Goal: Task Accomplishment & Management: Manage account settings

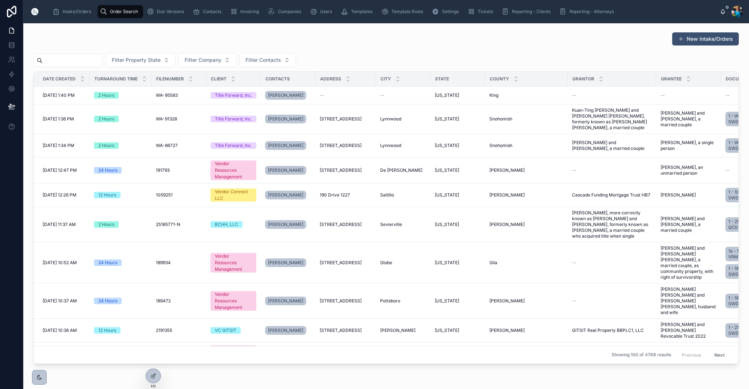
click at [86, 61] on input "text" at bounding box center [73, 60] width 60 height 10
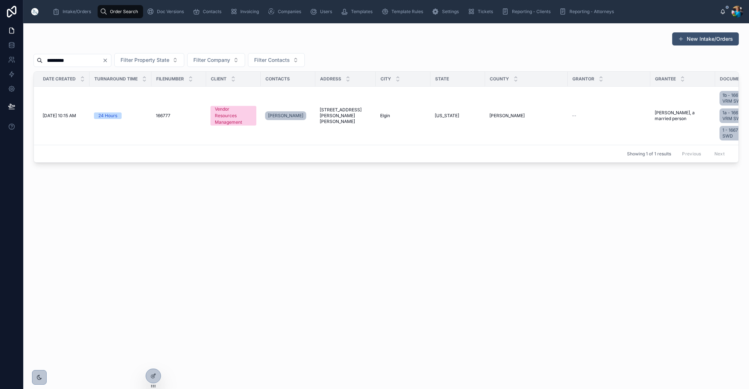
type input "*********"
click at [108, 61] on icon "Clear" at bounding box center [105, 61] width 6 height 6
click at [94, 64] on input "text" at bounding box center [73, 60] width 60 height 10
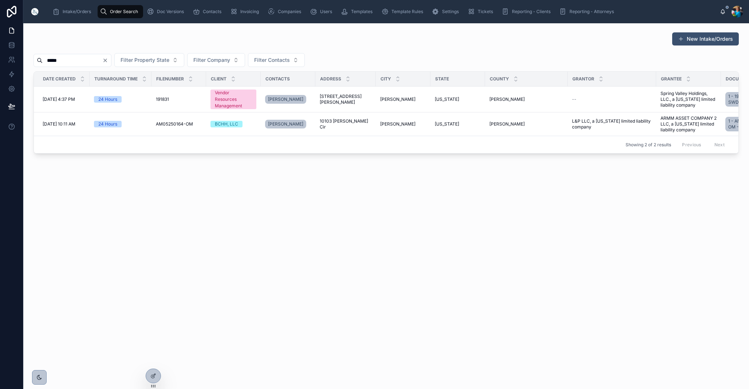
type input "*****"
click at [108, 60] on icon "Clear" at bounding box center [105, 61] width 6 height 6
click at [102, 60] on input "text" at bounding box center [73, 60] width 60 height 10
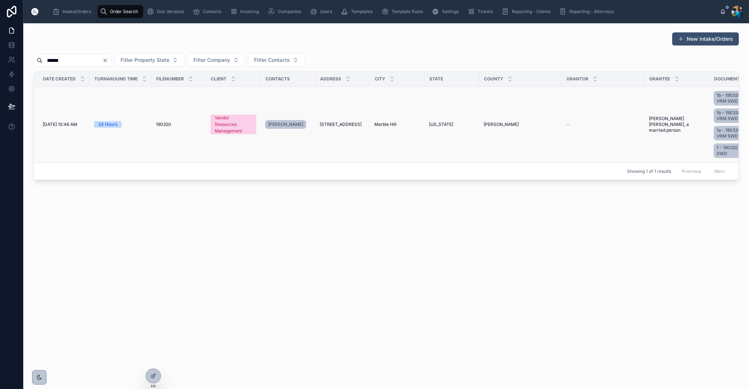
type input "******"
click at [435, 125] on span "[US_STATE]" at bounding box center [441, 125] width 24 height 6
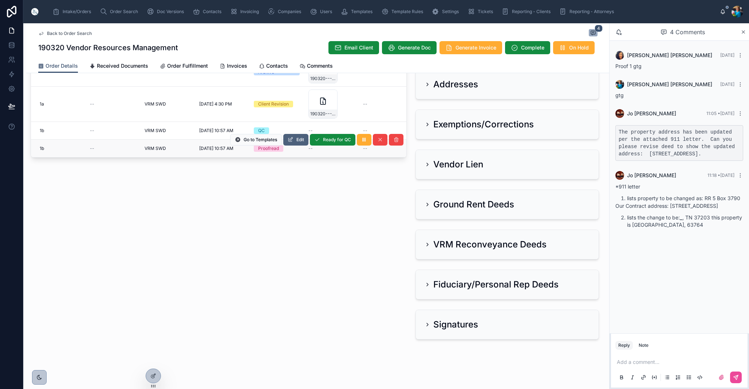
click at [298, 141] on span "Edit" at bounding box center [301, 140] width 8 height 6
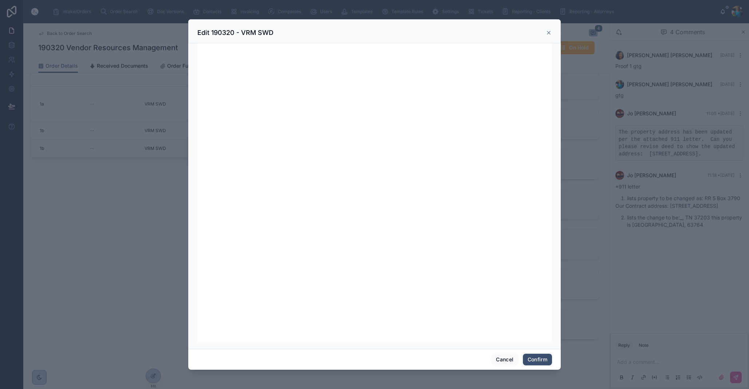
scroll to position [92, 0]
click at [536, 361] on button "Confirm" at bounding box center [537, 360] width 29 height 12
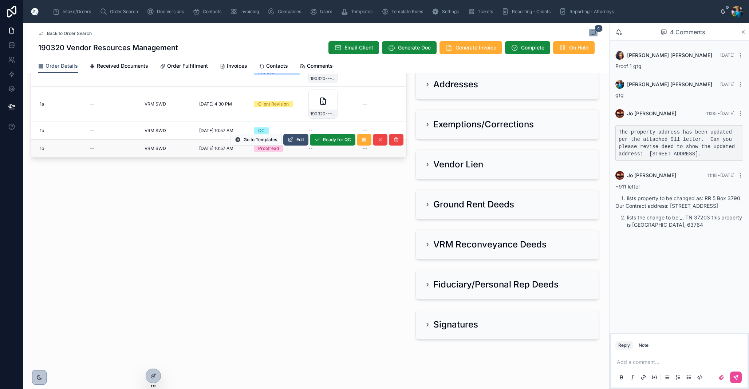
scroll to position [0, 0]
click at [336, 140] on span "Ready for QC" at bounding box center [337, 140] width 28 height 6
click at [0, 0] on span "Finalize Document" at bounding box center [0, 0] width 0 height 0
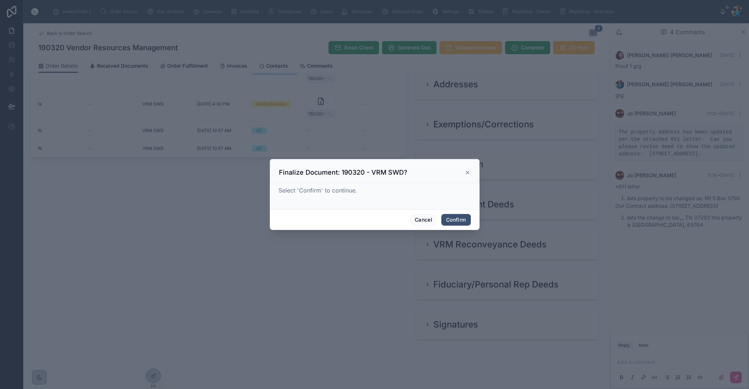
click at [459, 220] on button "Confirm" at bounding box center [456, 220] width 29 height 12
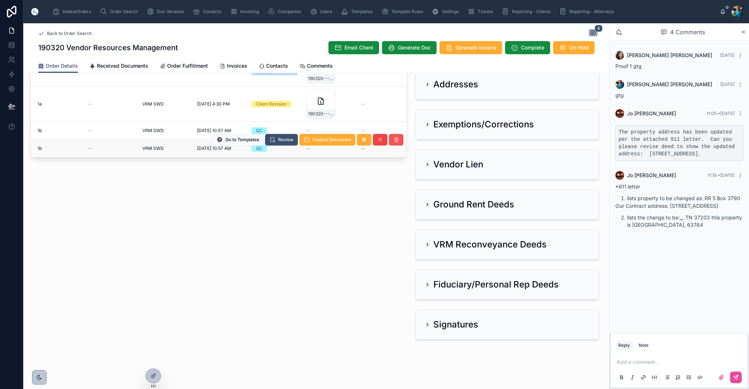
click at [396, 141] on icon at bounding box center [396, 140] width 6 height 6
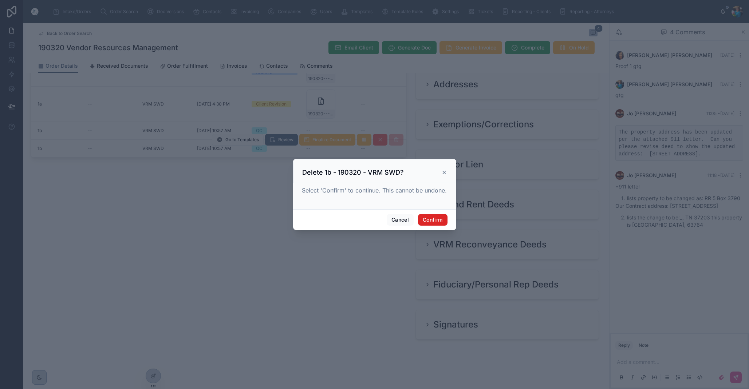
click at [427, 220] on button "Confirm" at bounding box center [432, 220] width 29 height 12
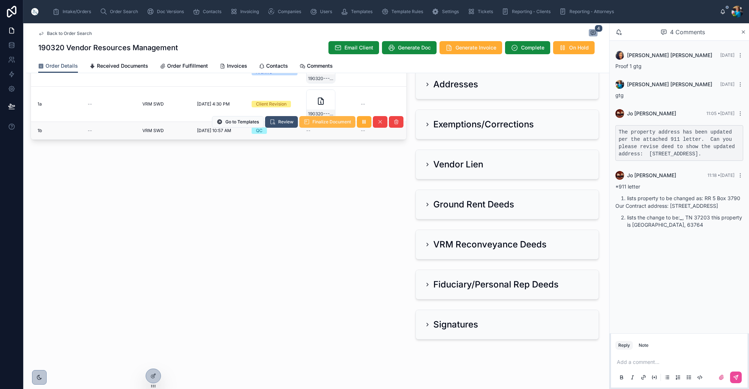
scroll to position [0, 0]
click at [282, 122] on span "Review" at bounding box center [285, 122] width 15 height 6
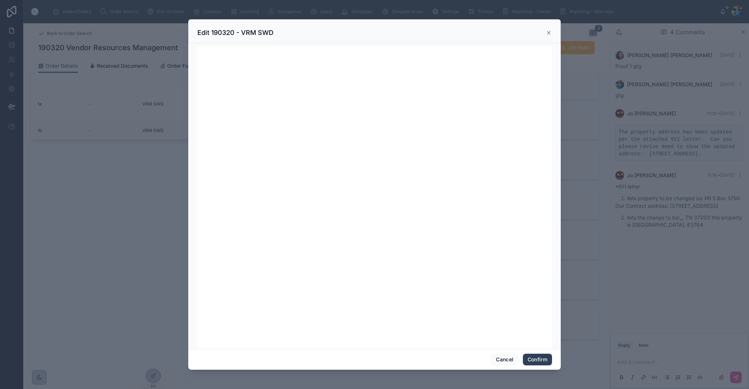
click at [538, 360] on button "Confirm" at bounding box center [537, 360] width 29 height 12
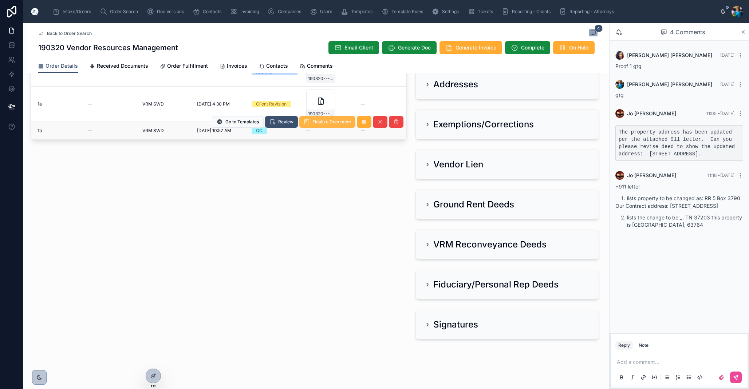
click at [330, 123] on span "Finalize Document" at bounding box center [332, 122] width 39 height 6
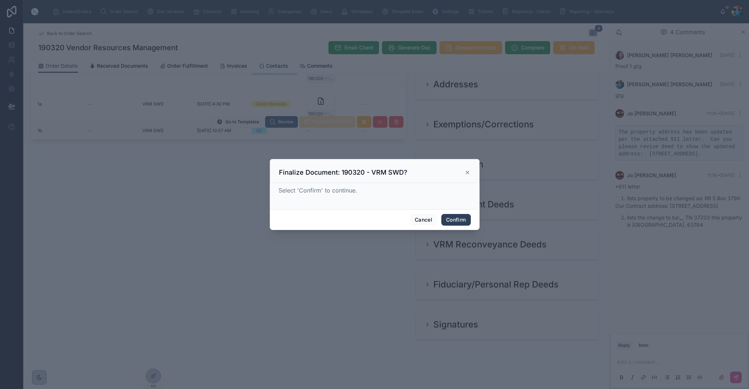
click at [457, 216] on button "Confirm" at bounding box center [456, 220] width 29 height 12
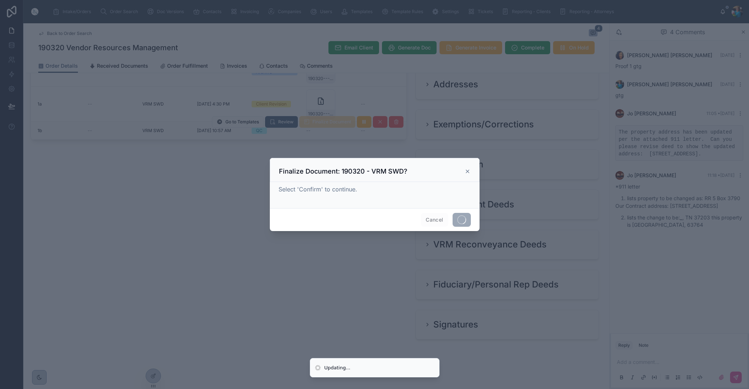
click at [457, 217] on span at bounding box center [462, 220] width 18 height 14
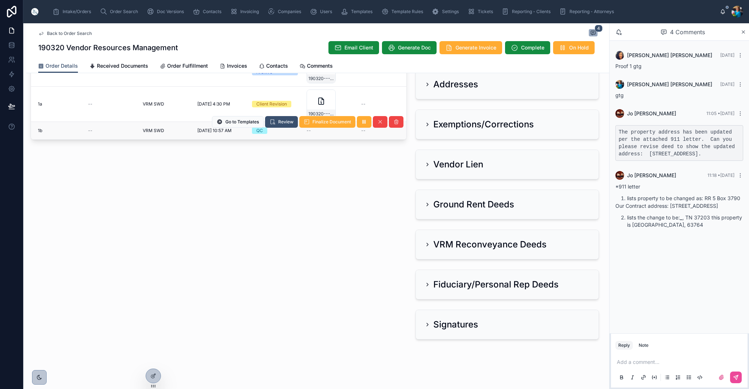
scroll to position [0, 1]
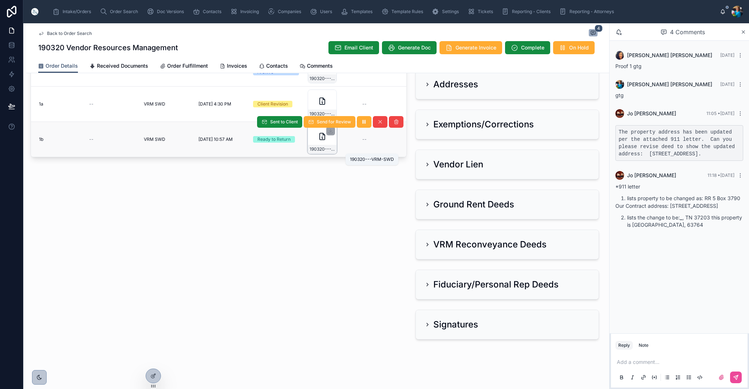
click at [331, 149] on span "190320---VRM-SWD" at bounding box center [323, 149] width 26 height 6
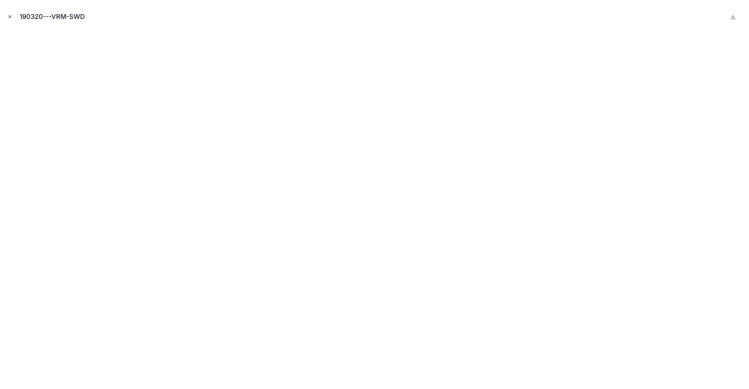
click at [10, 17] on icon "Close modal" at bounding box center [9, 16] width 5 height 5
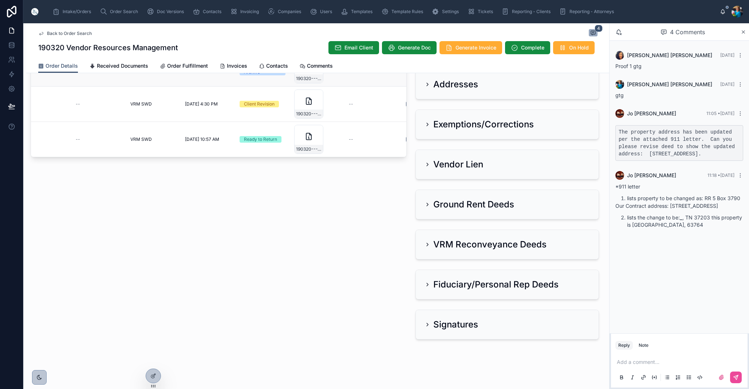
scroll to position [401, 0]
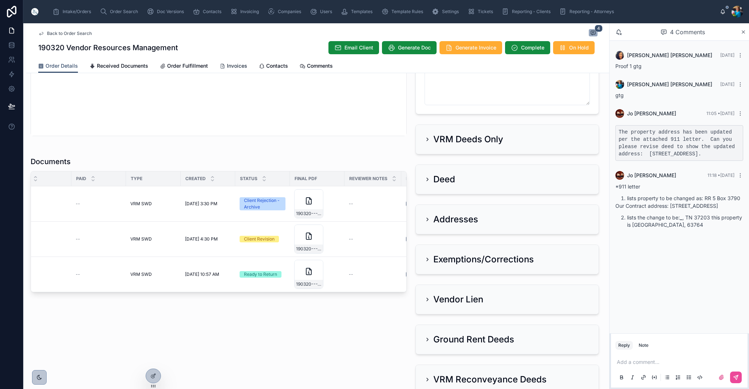
drag, startPoint x: 230, startPoint y: 64, endPoint x: 230, endPoint y: 71, distance: 7.3
click at [230, 64] on span "Invoices" at bounding box center [237, 65] width 20 height 7
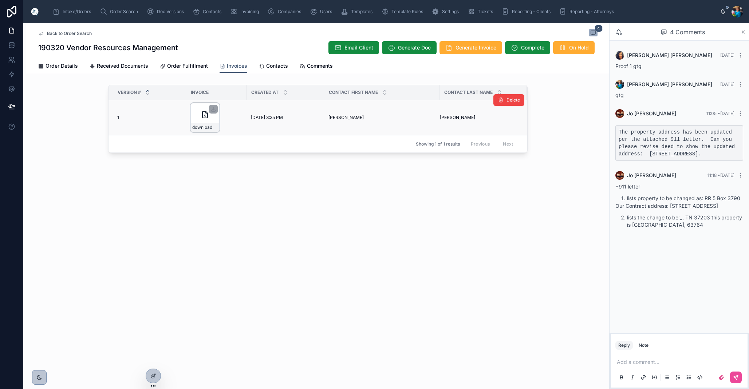
click at [211, 110] on icon at bounding box center [214, 109] width 6 height 6
click at [80, 11] on span "Intake/Orders" at bounding box center [77, 12] width 28 height 6
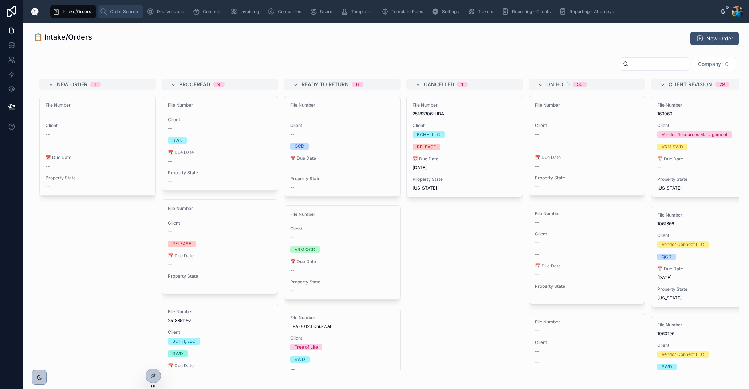
click at [134, 11] on span "Order Search" at bounding box center [124, 12] width 28 height 6
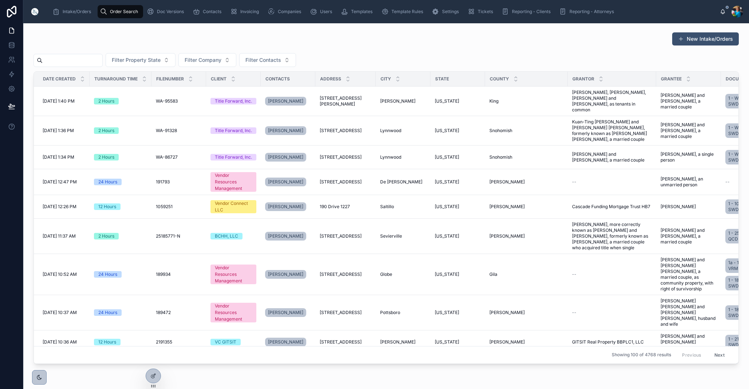
click at [83, 60] on input "text" at bounding box center [73, 60] width 60 height 10
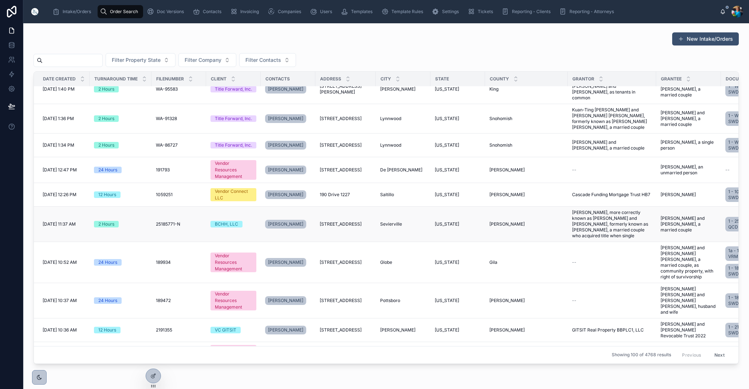
scroll to position [12, 0]
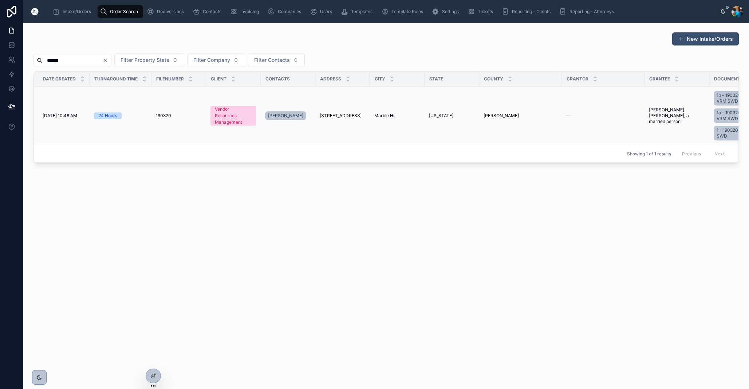
type input "******"
click at [346, 114] on span "[STREET_ADDRESS]" at bounding box center [341, 116] width 42 height 6
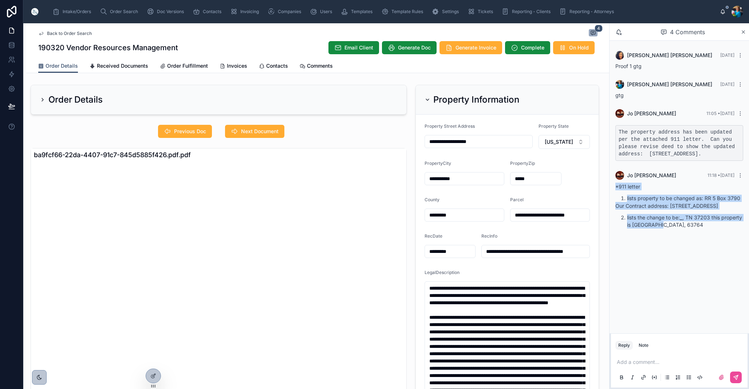
drag, startPoint x: 616, startPoint y: 195, endPoint x: 687, endPoint y: 236, distance: 82.3
click at [688, 233] on div "[PERSON_NAME] 11:18 • [DATE] *911 letter lists property to be changed as: RR 5 …" at bounding box center [679, 200] width 137 height 66
copy div "*911 letter lists property to be changed as: RR 5 Box 3790 Our Contract address…"
click at [115, 11] on span "Order Search" at bounding box center [124, 12] width 28 height 6
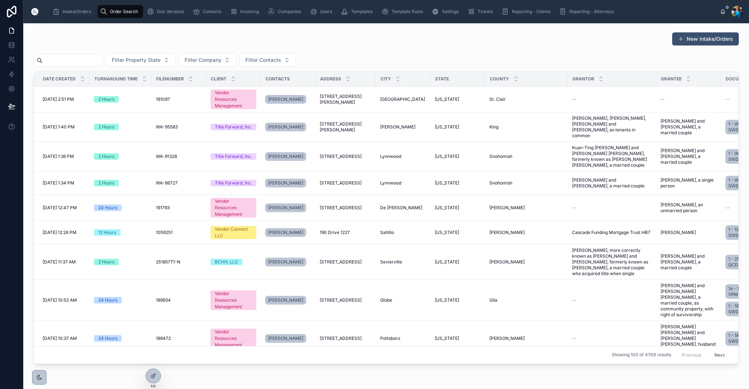
click at [74, 58] on input "text" at bounding box center [73, 60] width 60 height 10
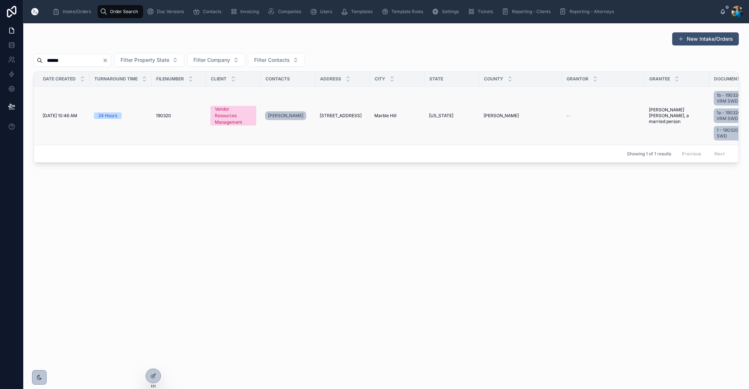
type input "******"
click at [387, 116] on span "Marble Hill" at bounding box center [385, 116] width 22 height 6
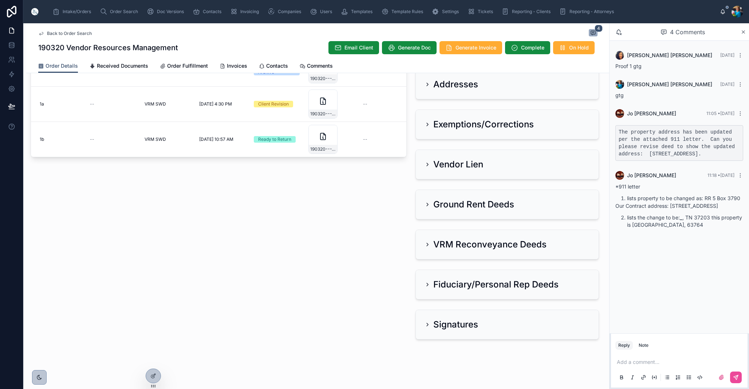
scroll to position [537, 0]
click at [397, 124] on icon at bounding box center [396, 122] width 6 height 6
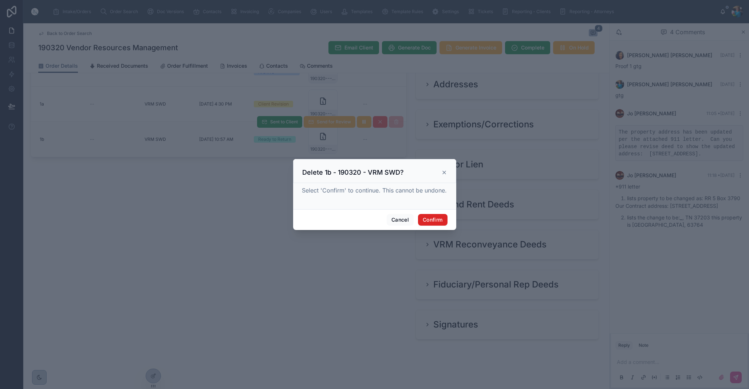
click at [436, 220] on button "Confirm" at bounding box center [432, 220] width 29 height 12
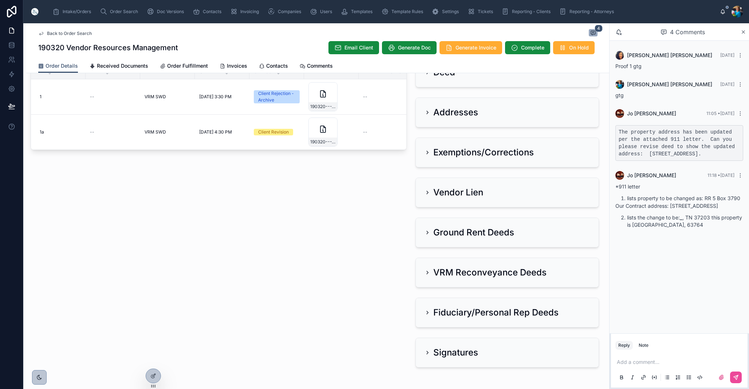
scroll to position [508, 0]
click at [331, 142] on span "190320---VRM-SWD" at bounding box center [323, 143] width 26 height 6
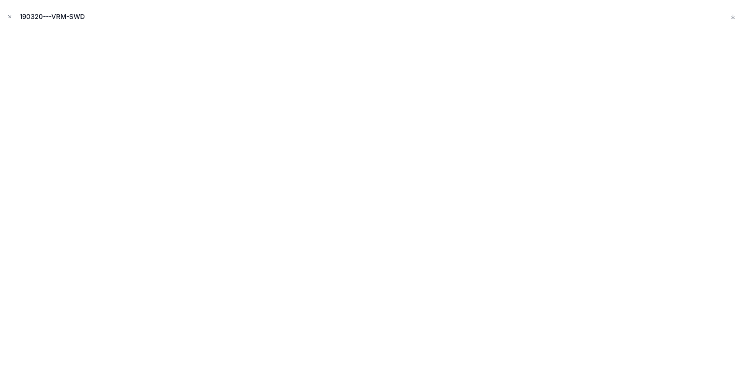
drag, startPoint x: 9, startPoint y: 15, endPoint x: 27, endPoint y: 52, distance: 40.6
click at [9, 17] on icon "Close modal" at bounding box center [9, 16] width 5 height 5
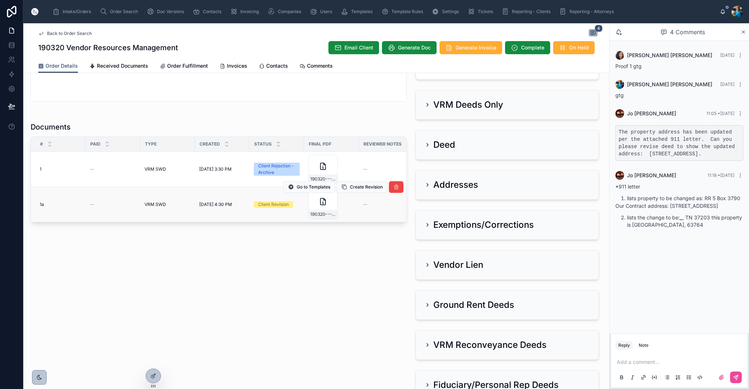
scroll to position [435, 0]
click at [360, 188] on span "Create Revision" at bounding box center [366, 188] width 33 height 6
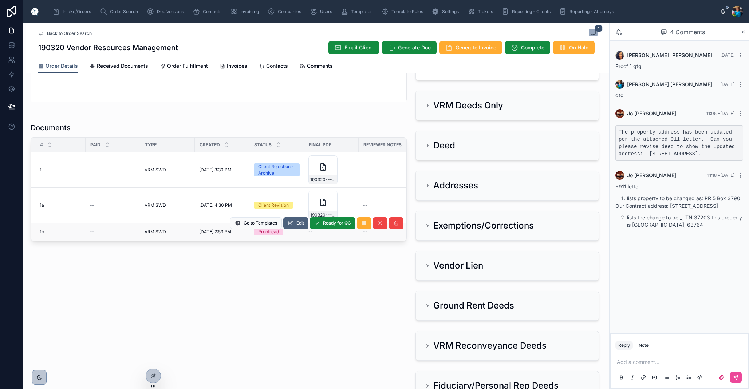
click at [301, 224] on span "Edit" at bounding box center [301, 223] width 8 height 6
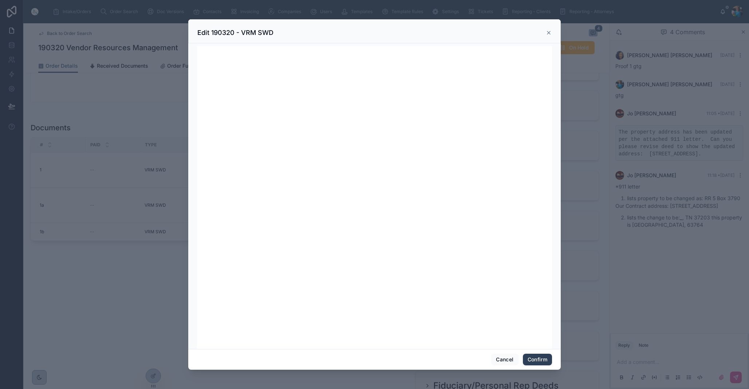
click at [534, 360] on button "Confirm" at bounding box center [537, 360] width 29 height 12
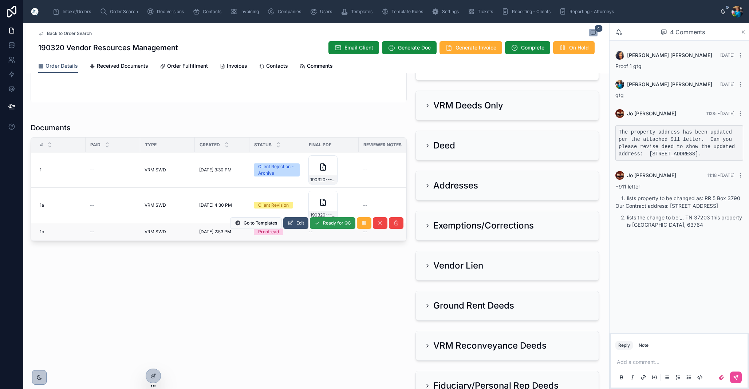
click at [329, 225] on span "Ready for QC" at bounding box center [337, 223] width 28 height 6
click at [326, 225] on span "Finalize Document" at bounding box center [332, 223] width 39 height 6
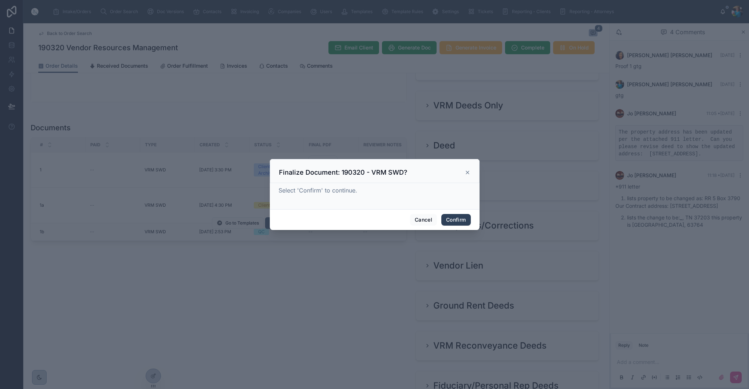
click at [450, 219] on button "Confirm" at bounding box center [456, 220] width 29 height 12
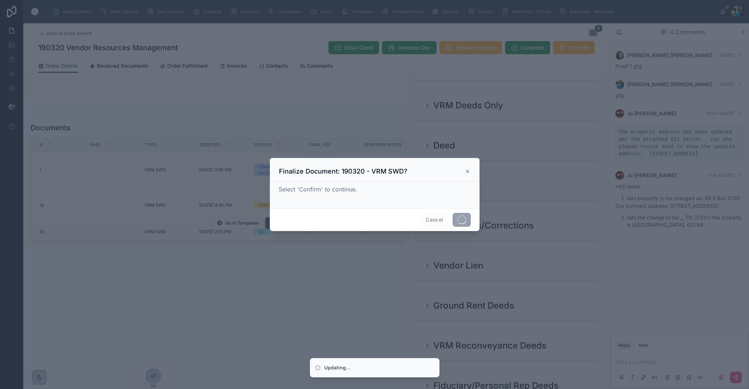
click at [450, 219] on div "Cancel" at bounding box center [375, 219] width 210 height 23
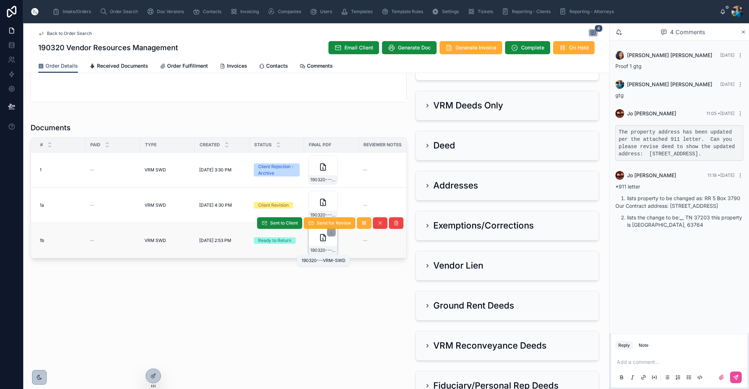
click at [325, 252] on span "190320---VRM-SWD" at bounding box center [323, 251] width 26 height 6
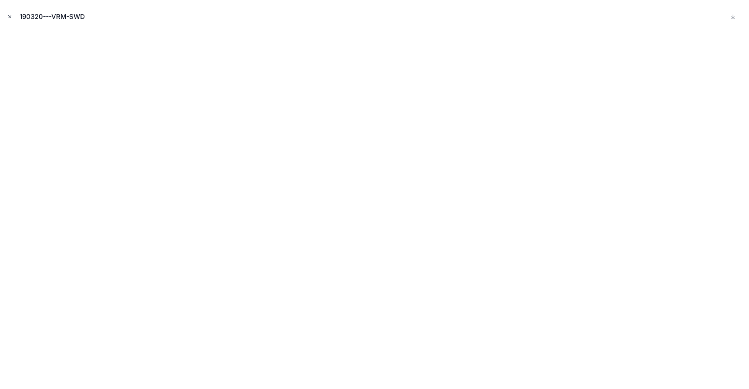
click at [9, 17] on icon "Close modal" at bounding box center [9, 16] width 5 height 5
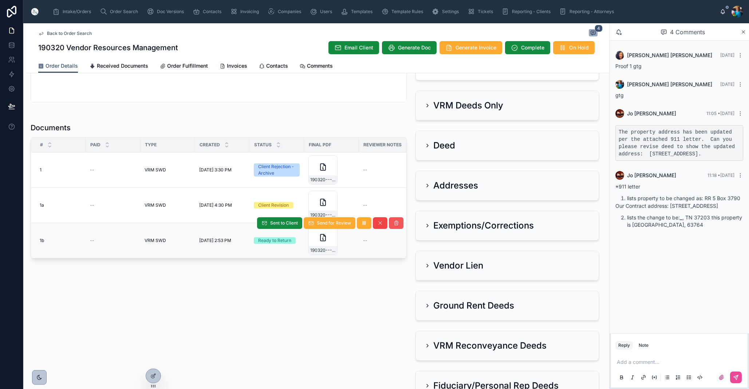
click at [397, 223] on icon at bounding box center [396, 223] width 6 height 6
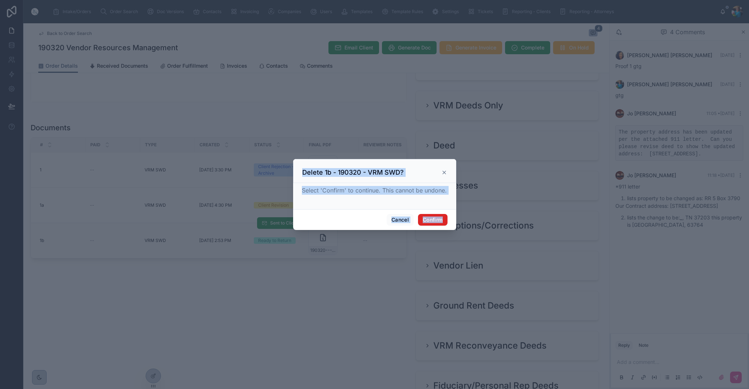
click at [432, 219] on button "Confirm" at bounding box center [432, 220] width 29 height 12
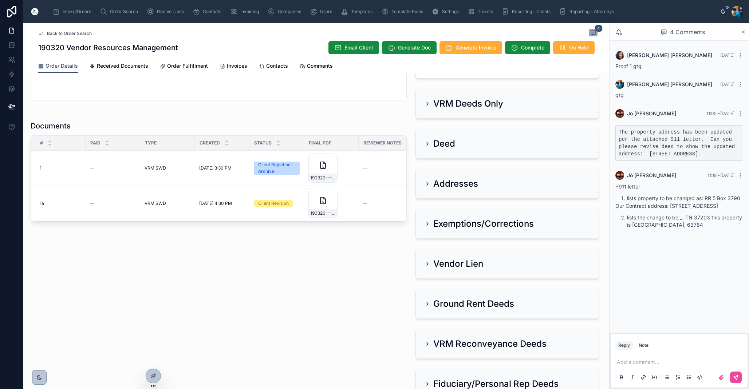
scroll to position [441, 0]
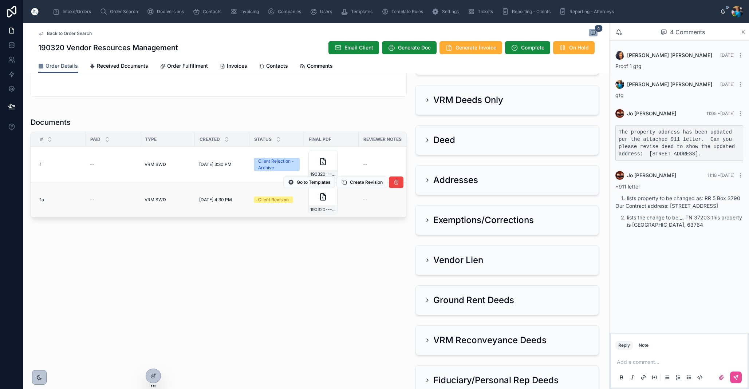
drag, startPoint x: 358, startPoint y: 181, endPoint x: 351, endPoint y: 207, distance: 27.0
click at [358, 181] on span "Create Revision" at bounding box center [366, 183] width 33 height 6
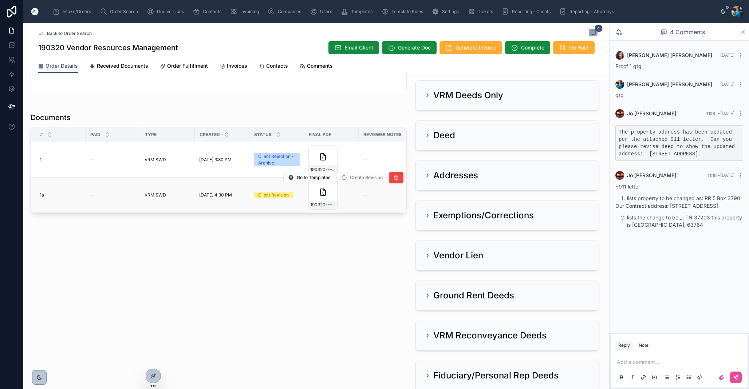
scroll to position [446, 0]
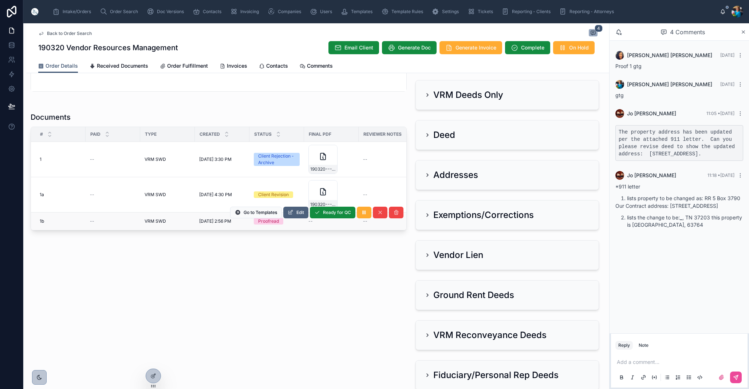
click at [292, 211] on icon at bounding box center [291, 213] width 6 height 6
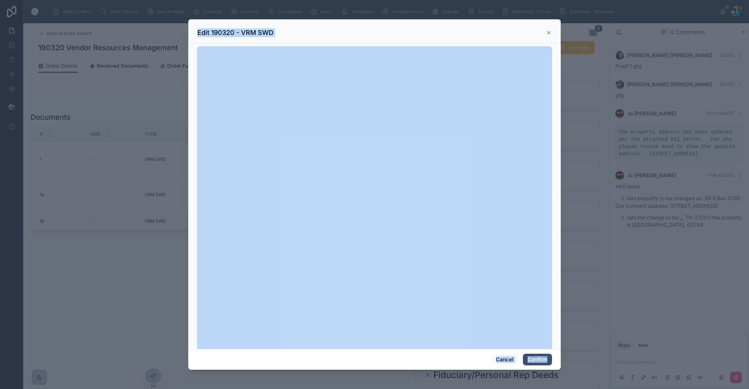
scroll to position [3, 0]
click at [499, 358] on button "Cancel" at bounding box center [504, 360] width 27 height 12
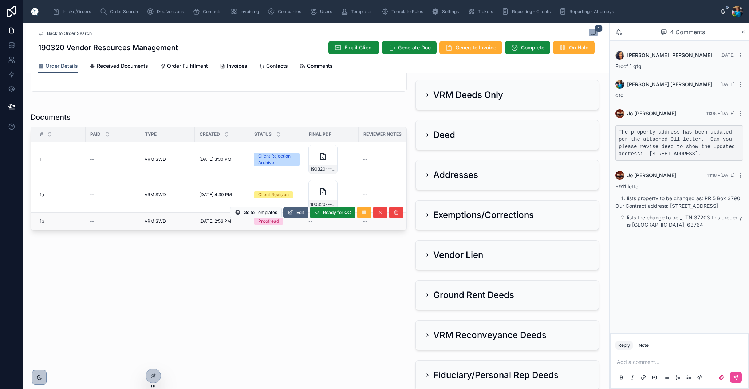
click at [298, 213] on span "Edit" at bounding box center [301, 213] width 8 height 6
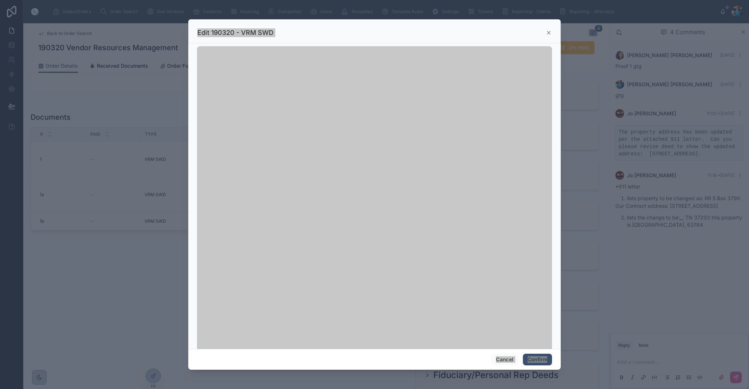
scroll to position [0, 0]
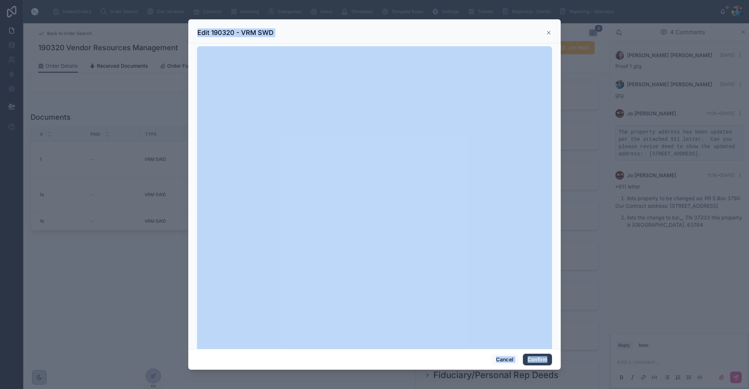
click at [532, 359] on button "Confirm" at bounding box center [537, 360] width 29 height 12
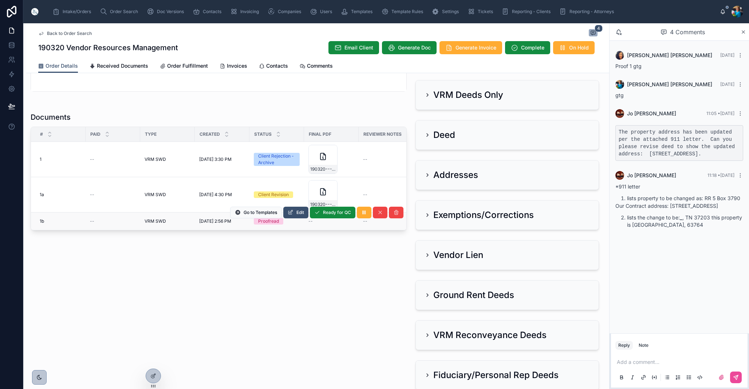
scroll to position [448, 0]
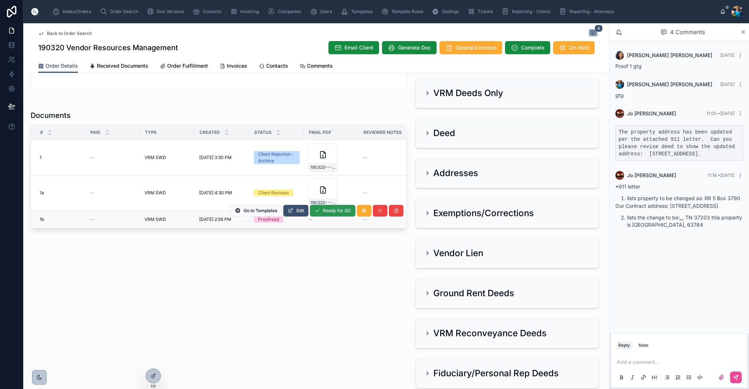
click at [331, 211] on span "Ready for QC" at bounding box center [337, 211] width 28 height 6
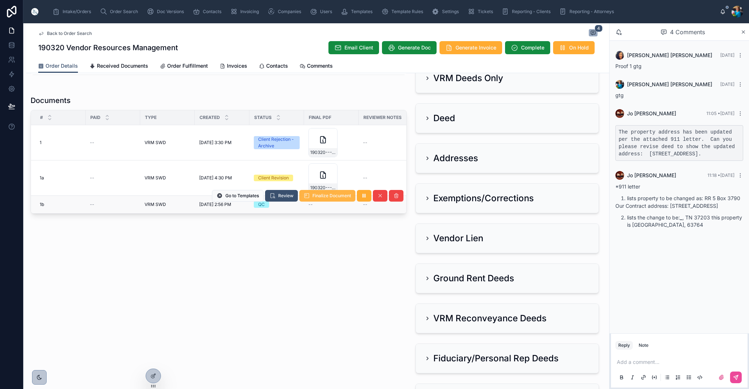
click at [326, 197] on span "Finalize Document" at bounding box center [332, 196] width 39 height 6
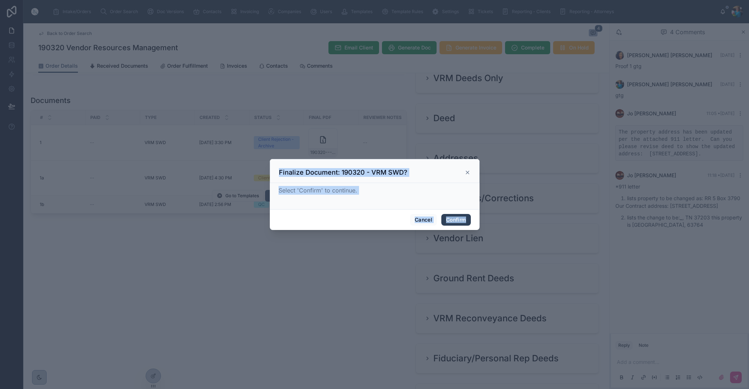
click at [452, 221] on button "Confirm" at bounding box center [456, 220] width 29 height 12
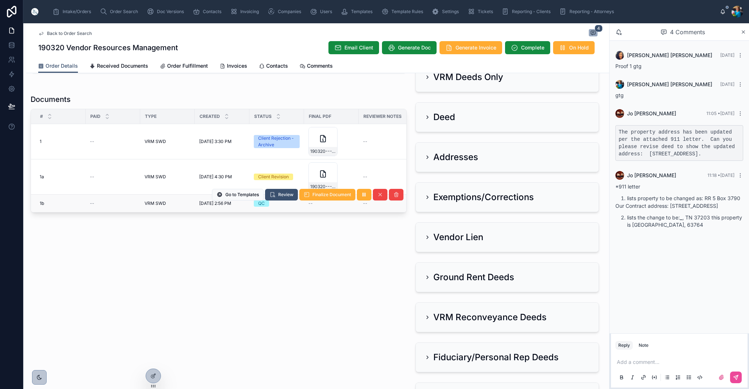
scroll to position [0, 0]
click at [237, 67] on span "Invoices" at bounding box center [237, 65] width 20 height 7
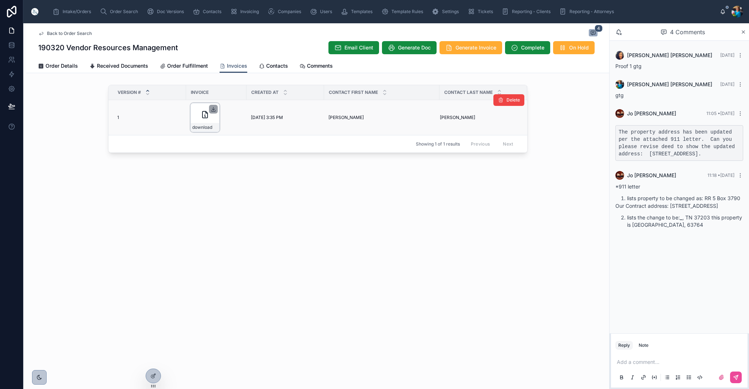
click at [213, 111] on icon at bounding box center [214, 109] width 6 height 6
click at [468, 50] on span "Generate Invoice" at bounding box center [476, 47] width 41 height 7
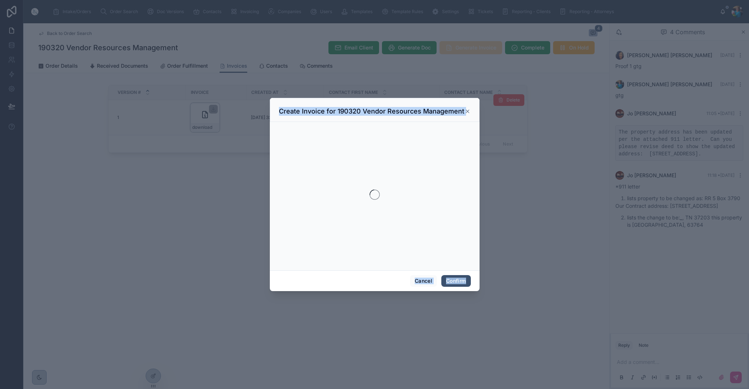
click at [468, 50] on div at bounding box center [374, 194] width 749 height 389
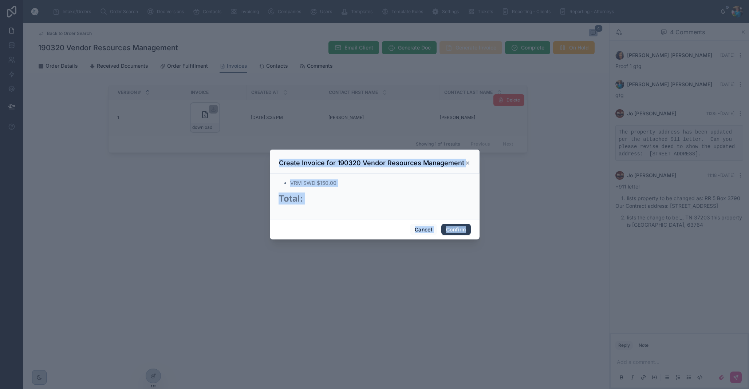
click at [447, 229] on button "Confirm" at bounding box center [456, 230] width 29 height 12
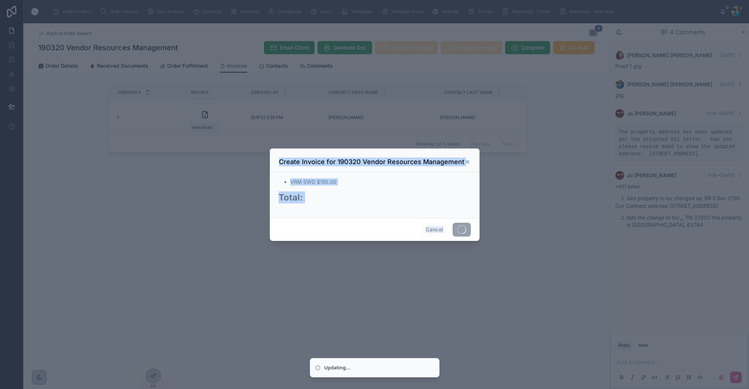
click at [447, 229] on span "Cancel" at bounding box center [434, 230] width 27 height 14
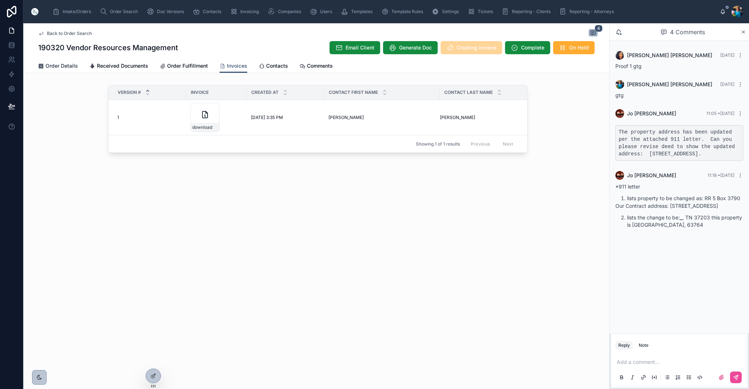
click at [66, 64] on span "Order Details" at bounding box center [62, 65] width 32 height 7
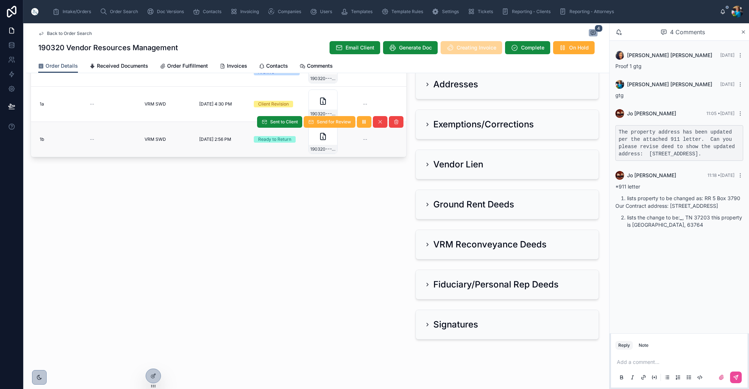
scroll to position [537, 0]
click at [329, 148] on span "190320---VRM-SWD" at bounding box center [323, 149] width 26 height 6
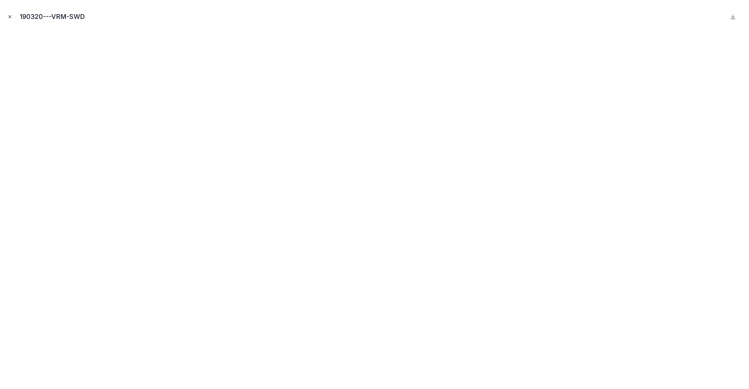
click at [8, 16] on icon "Close modal" at bounding box center [9, 16] width 5 height 5
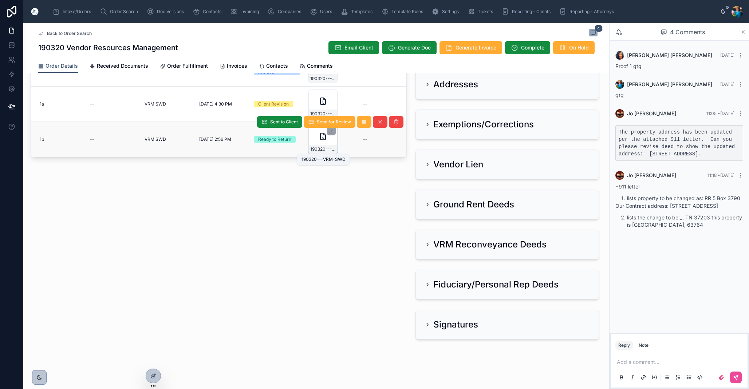
click at [330, 150] on span "190320---VRM-SWD" at bounding box center [323, 149] width 26 height 6
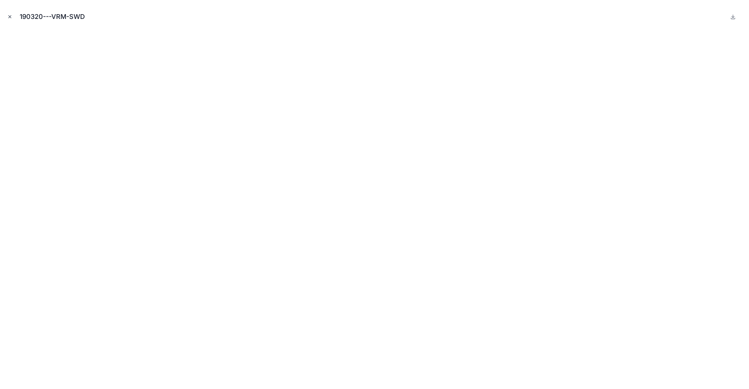
click at [8, 16] on icon "Close modal" at bounding box center [9, 16] width 5 height 5
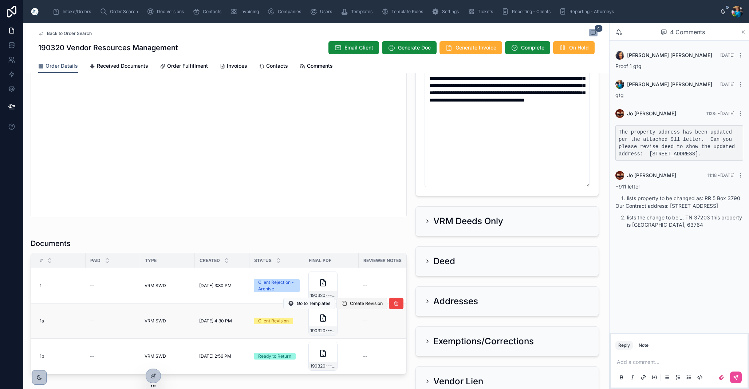
scroll to position [316, 0]
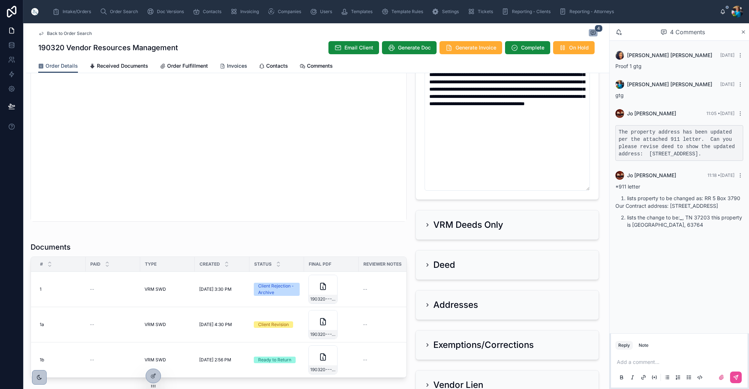
click at [239, 67] on span "Invoices" at bounding box center [237, 65] width 20 height 7
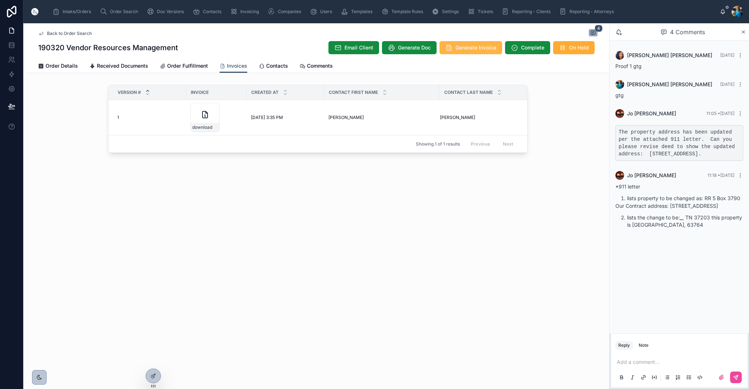
click at [463, 50] on span "Generate Invoice" at bounding box center [476, 47] width 41 height 7
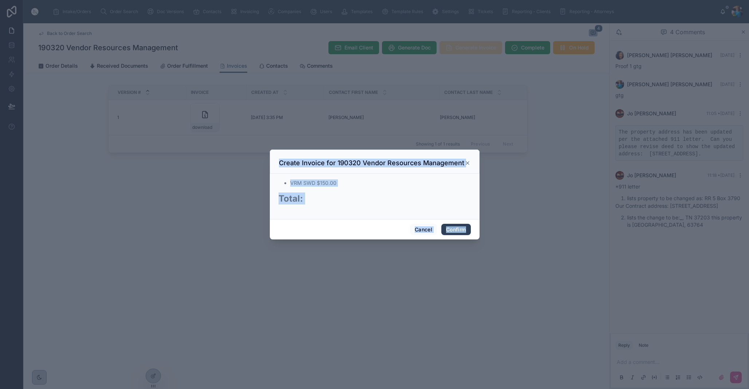
click at [454, 231] on button "Confirm" at bounding box center [456, 230] width 29 height 12
click at [454, 231] on span "Confirm" at bounding box center [456, 230] width 29 height 12
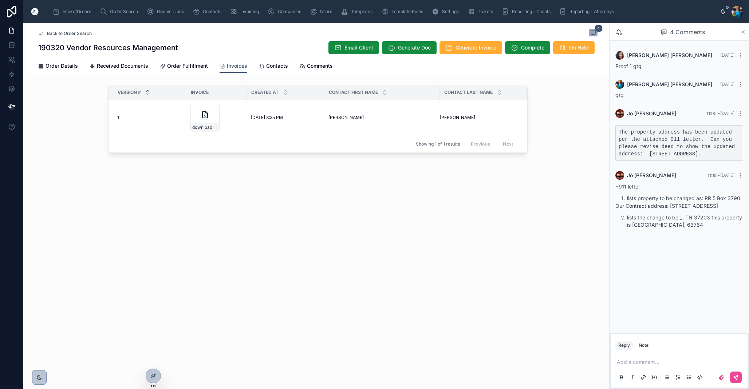
scroll to position [0, 0]
click at [214, 144] on icon at bounding box center [213, 145] width 6 height 6
click at [512, 135] on span "Delete" at bounding box center [513, 136] width 13 height 6
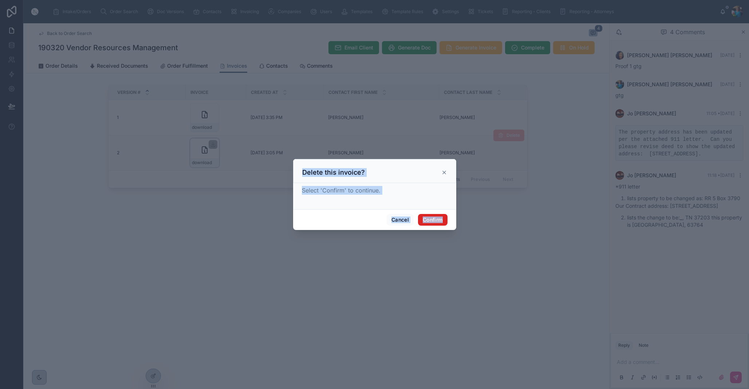
click at [433, 219] on button "Confirm" at bounding box center [432, 220] width 29 height 12
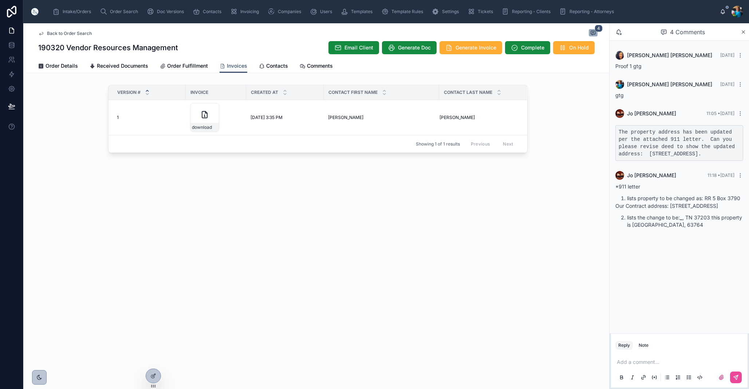
scroll to position [0, 0]
click at [57, 65] on span "Order Details" at bounding box center [62, 65] width 32 height 7
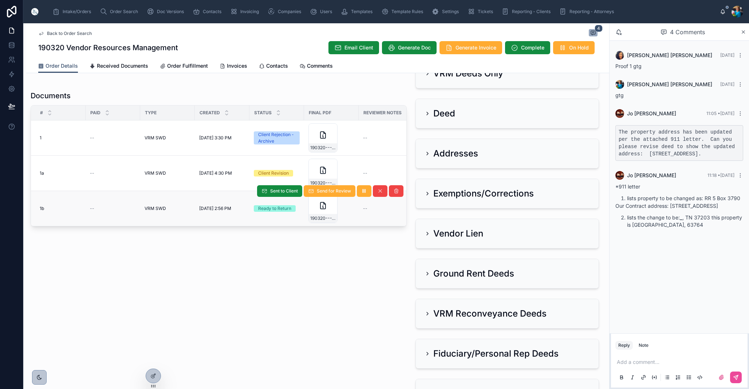
scroll to position [468, 0]
click at [279, 192] on span "Sent to Client" at bounding box center [284, 191] width 28 height 6
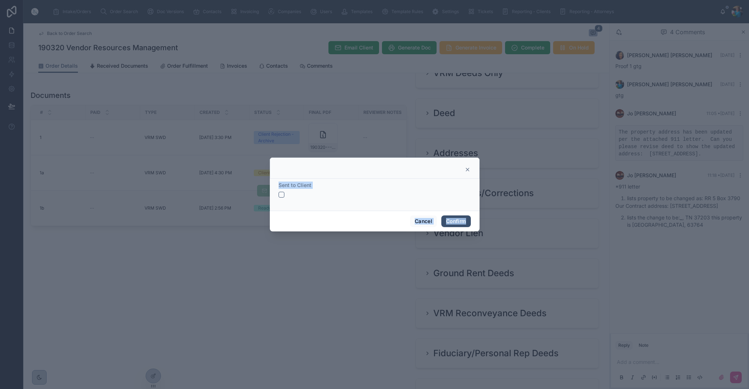
drag, startPoint x: 281, startPoint y: 196, endPoint x: 324, endPoint y: 211, distance: 45.9
click at [281, 196] on button "button" at bounding box center [282, 195] width 6 height 6
drag, startPoint x: 447, startPoint y: 222, endPoint x: 387, endPoint y: 225, distance: 59.8
click at [447, 222] on button "Confirm" at bounding box center [456, 222] width 29 height 12
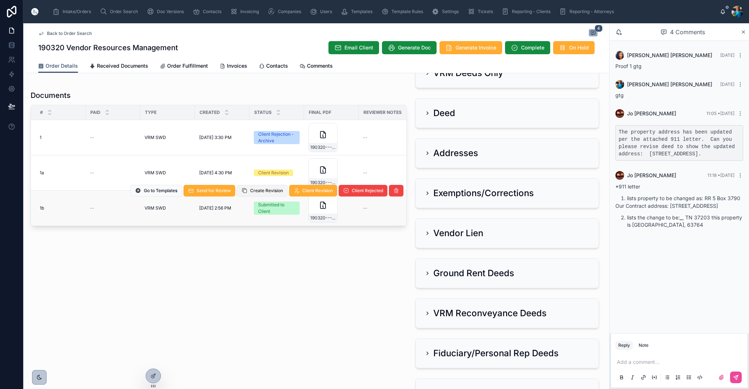
click at [266, 194] on button "Create Revision" at bounding box center [262, 191] width 51 height 12
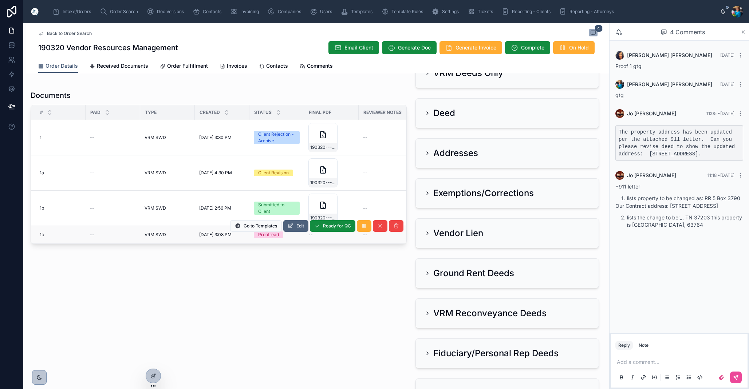
click at [299, 227] on span "Edit" at bounding box center [301, 226] width 8 height 6
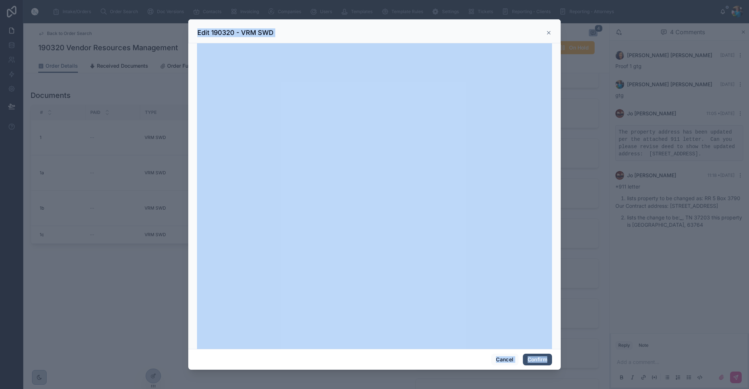
scroll to position [54, 0]
click at [534, 358] on button "Confirm" at bounding box center [537, 360] width 29 height 12
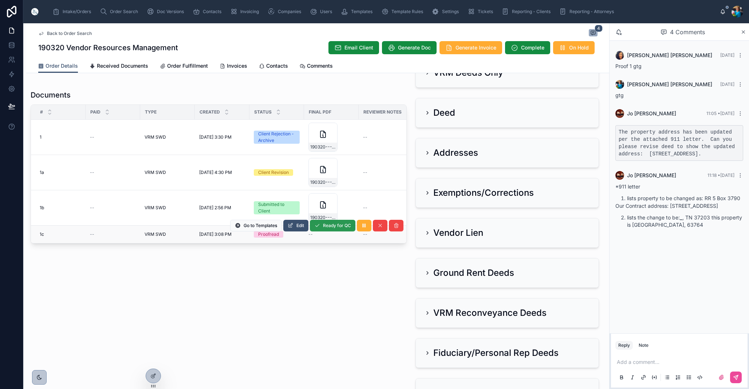
scroll to position [0, 1]
click at [337, 228] on span "Ready for QC" at bounding box center [337, 226] width 28 height 6
click at [339, 227] on span "Finalize Document" at bounding box center [332, 226] width 39 height 6
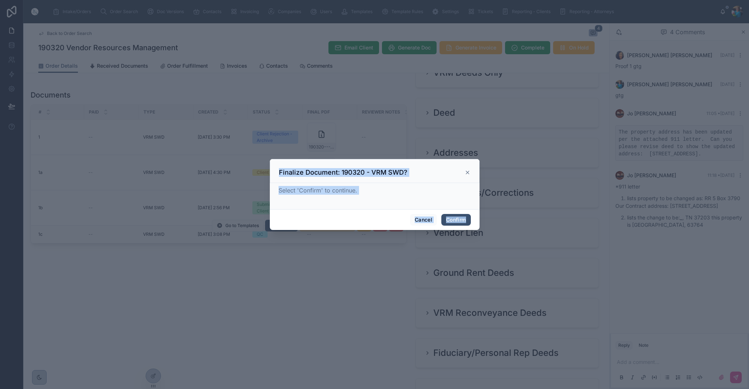
scroll to position [0, 0]
click at [455, 220] on button "Confirm" at bounding box center [456, 220] width 29 height 12
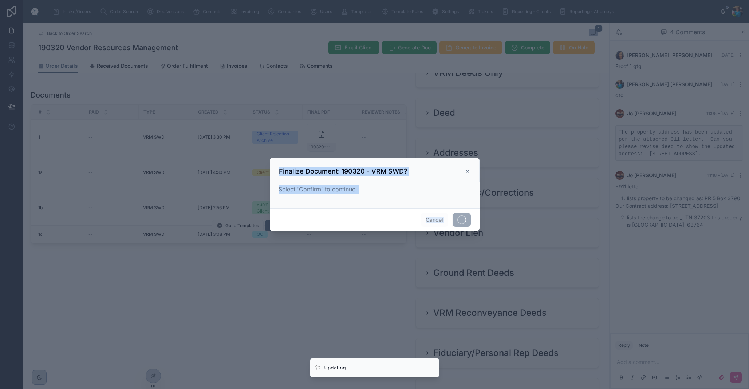
scroll to position [0, 0]
click at [455, 220] on span at bounding box center [462, 220] width 18 height 14
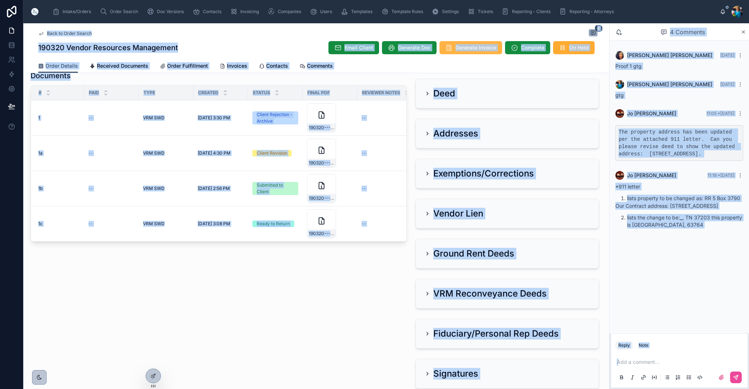
scroll to position [0, 0]
click at [459, 46] on span "Generate Invoice" at bounding box center [476, 47] width 41 height 7
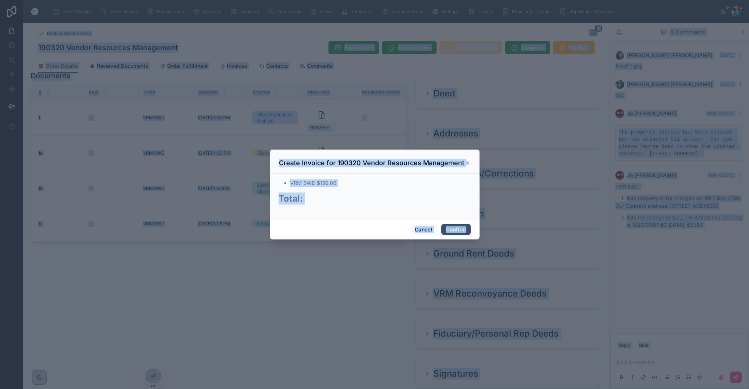
scroll to position [0, 0]
click at [453, 234] on button "Confirm" at bounding box center [456, 230] width 29 height 12
click at [453, 234] on span "Confirm" at bounding box center [456, 230] width 29 height 12
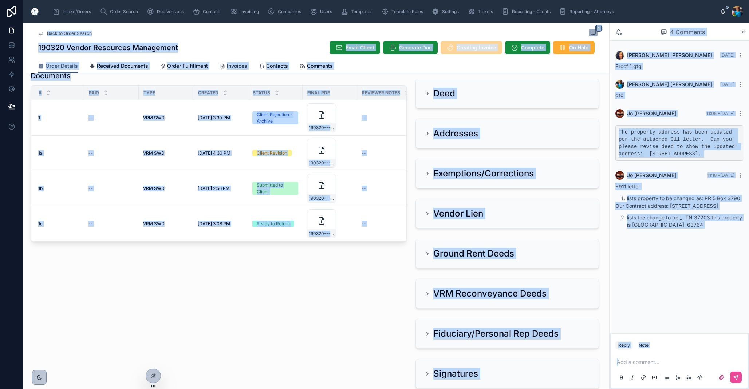
click at [236, 66] on span "Invoices" at bounding box center [237, 65] width 20 height 7
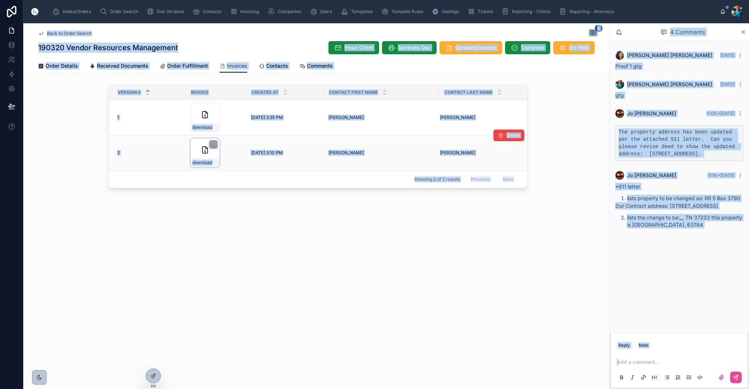
drag, startPoint x: 211, startPoint y: 143, endPoint x: 212, endPoint y: 163, distance: 20.0
click at [211, 144] on icon at bounding box center [214, 145] width 6 height 6
click at [514, 137] on span "Delete" at bounding box center [513, 136] width 13 height 6
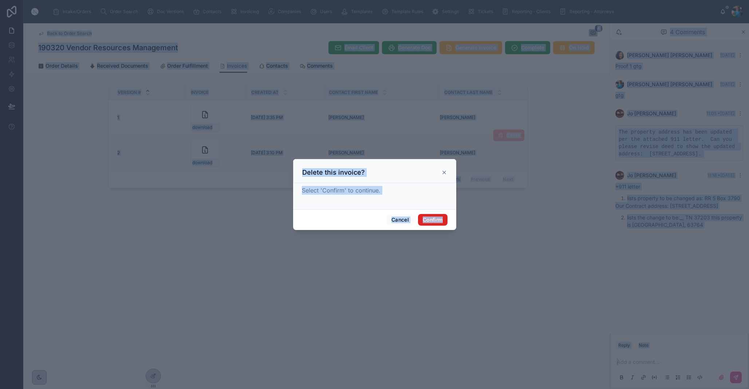
click at [426, 220] on button "Confirm" at bounding box center [432, 220] width 29 height 12
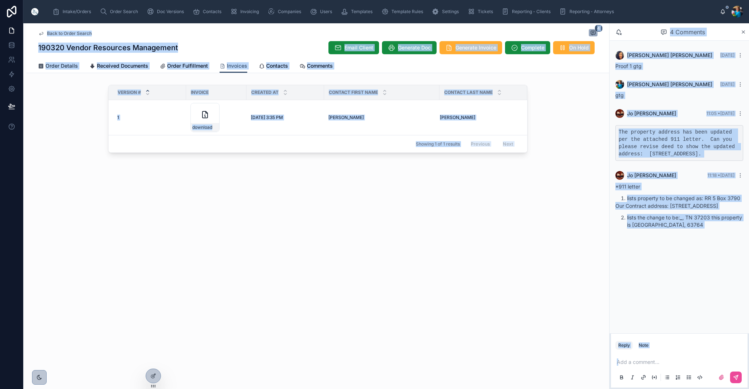
click at [60, 64] on span "Order Details" at bounding box center [62, 65] width 32 height 7
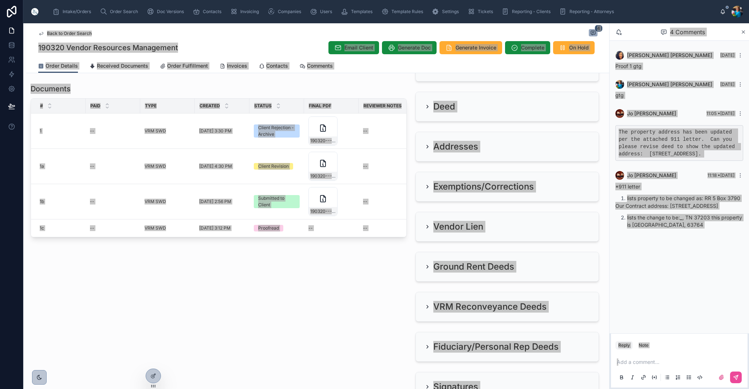
scroll to position [475, 0]
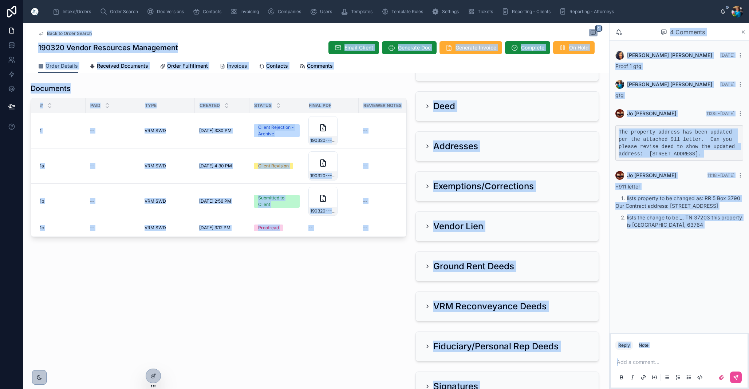
click at [233, 66] on span "Invoices" at bounding box center [237, 65] width 20 height 7
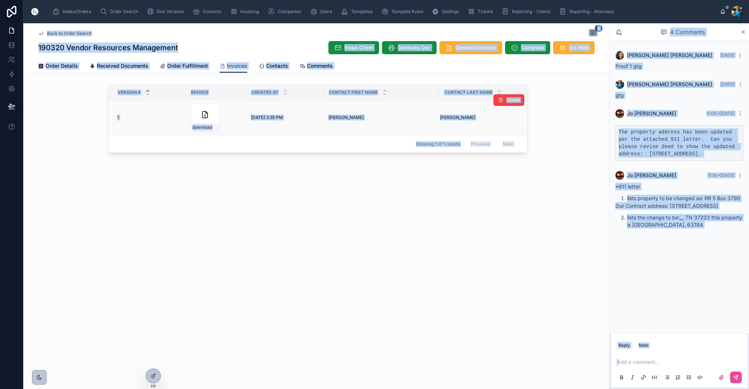
drag, startPoint x: 213, startPoint y: 110, endPoint x: 221, endPoint y: 117, distance: 10.6
click at [0, 0] on icon at bounding box center [0, 0] width 0 height 0
click at [210, 128] on span "download" at bounding box center [202, 128] width 20 height 6
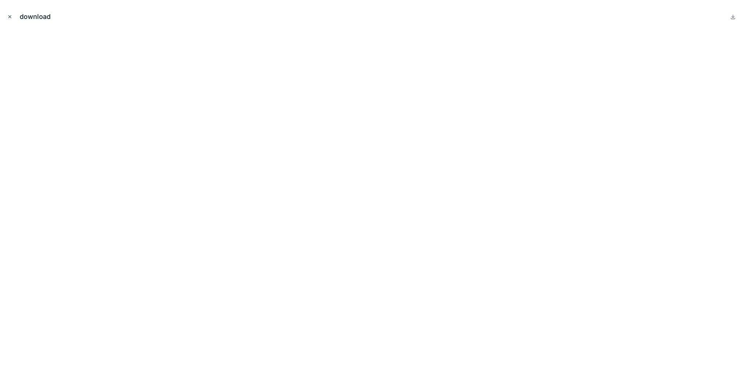
scroll to position [0, 0]
click at [11, 17] on icon "Close modal" at bounding box center [10, 17] width 3 height 3
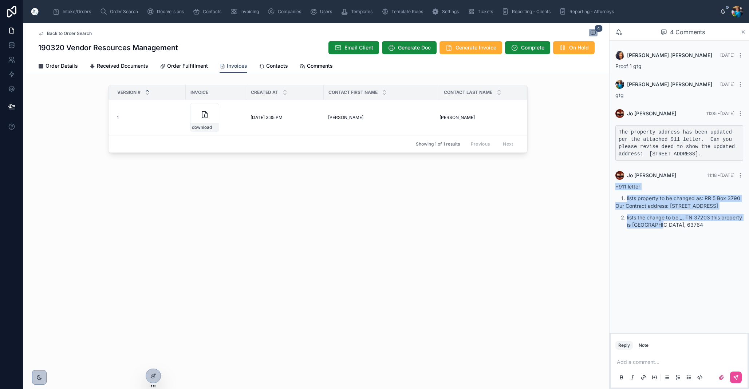
drag, startPoint x: 686, startPoint y: 236, endPoint x: 614, endPoint y: 195, distance: 82.7
click at [615, 195] on div "[PERSON_NAME] 11:18 • [DATE] *911 letter lists property to be changed as: RR 5 …" at bounding box center [679, 200] width 137 height 66
copy div "*911 letter lists property to be changed as: RR 5 Box 3790 Our Contract address…"
click at [113, 13] on span "Order Search" at bounding box center [124, 12] width 28 height 6
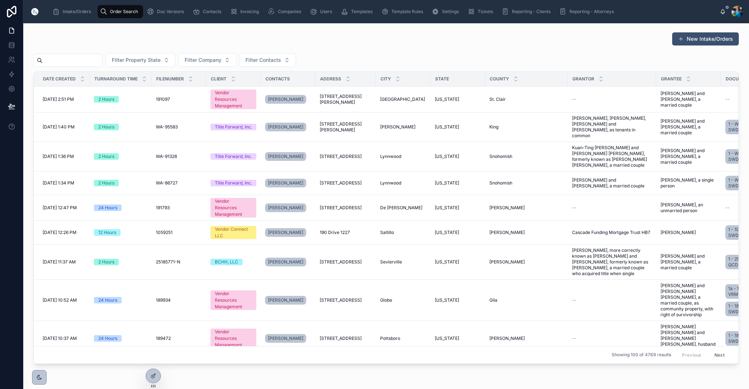
click at [102, 58] on input "text" at bounding box center [73, 60] width 60 height 10
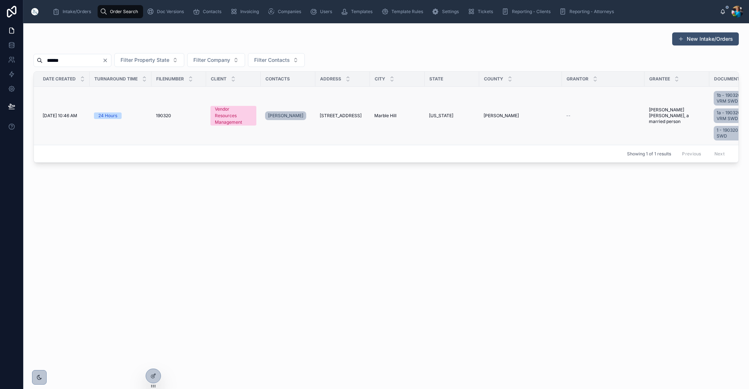
type input "******"
click at [330, 112] on td "[STREET_ADDRESS]" at bounding box center [342, 116] width 55 height 59
click at [342, 114] on span "[STREET_ADDRESS]" at bounding box center [341, 116] width 42 height 6
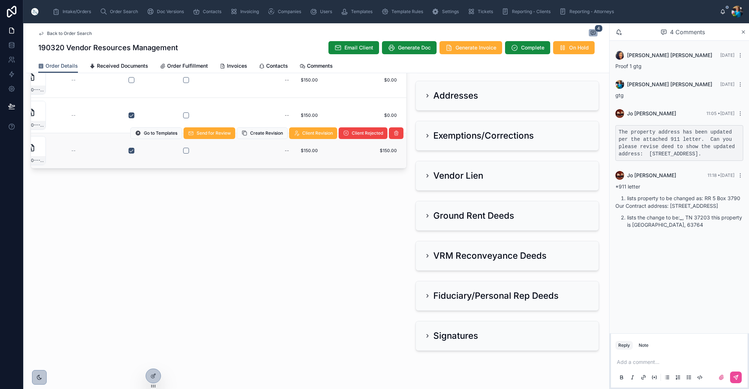
click at [318, 161] on td "$150.00 $150.00" at bounding box center [324, 150] width 55 height 35
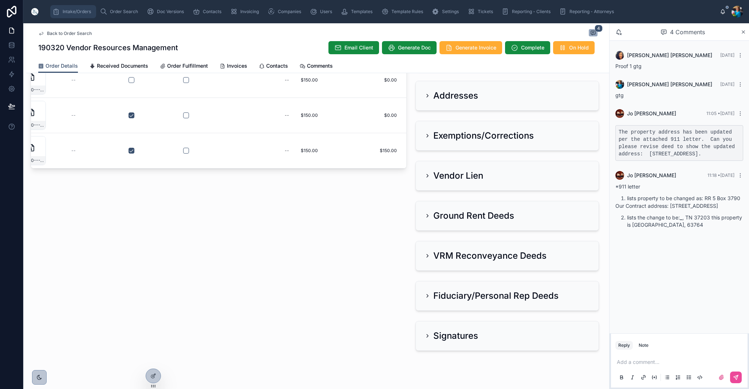
click at [80, 11] on span "Intake/Orders" at bounding box center [77, 12] width 28 height 6
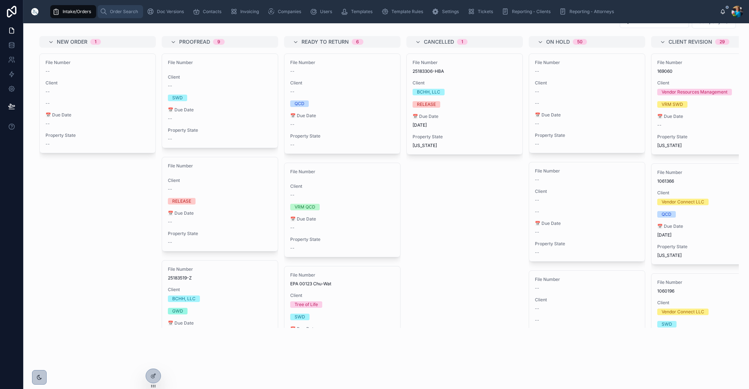
click at [121, 13] on span "Order Search" at bounding box center [124, 12] width 28 height 6
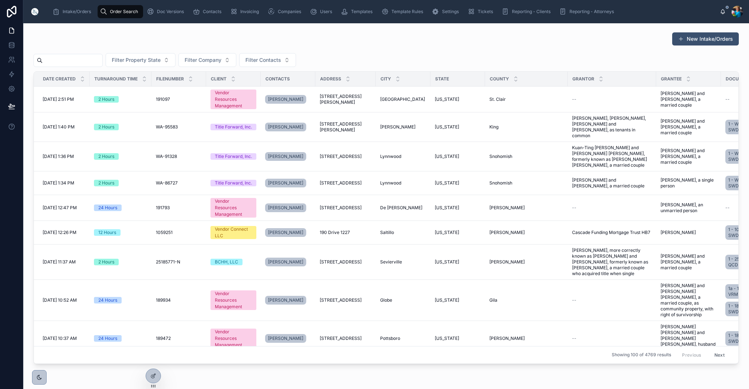
click at [102, 63] on input "text" at bounding box center [73, 60] width 60 height 10
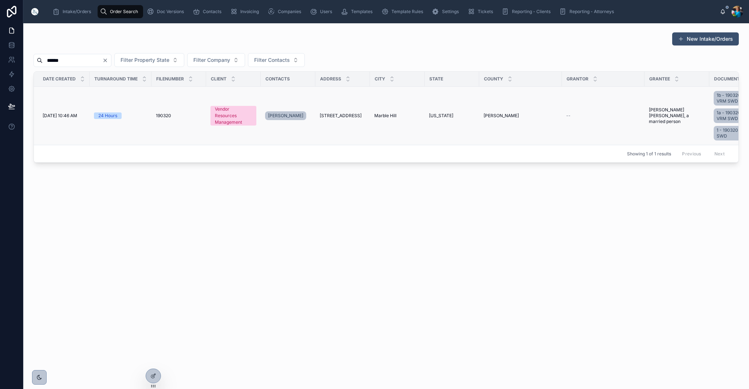
type input "******"
click at [351, 116] on span "[STREET_ADDRESS]" at bounding box center [341, 116] width 42 height 6
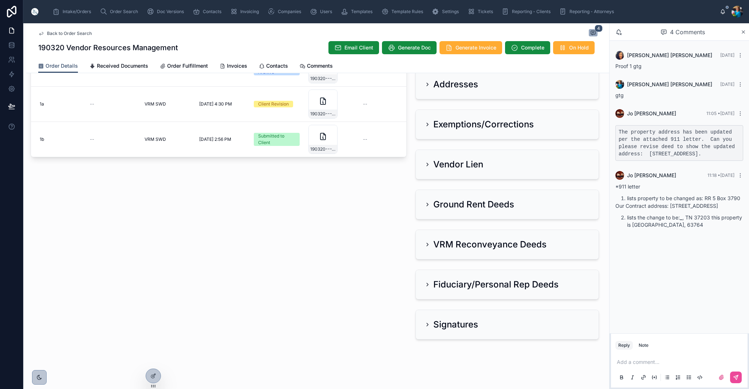
scroll to position [537, 0]
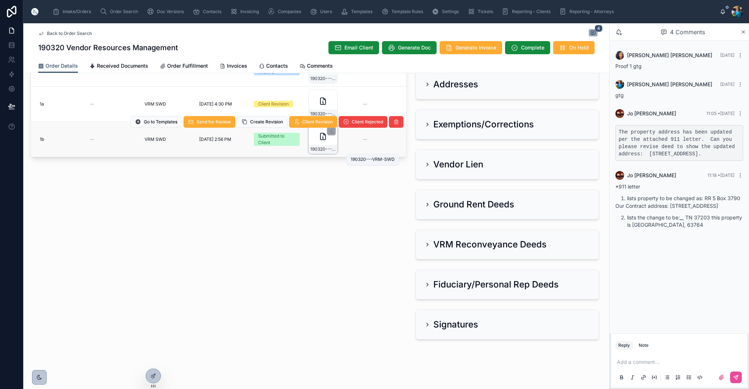
click at [331, 151] on span "190320---VRM-SWD" at bounding box center [323, 149] width 26 height 6
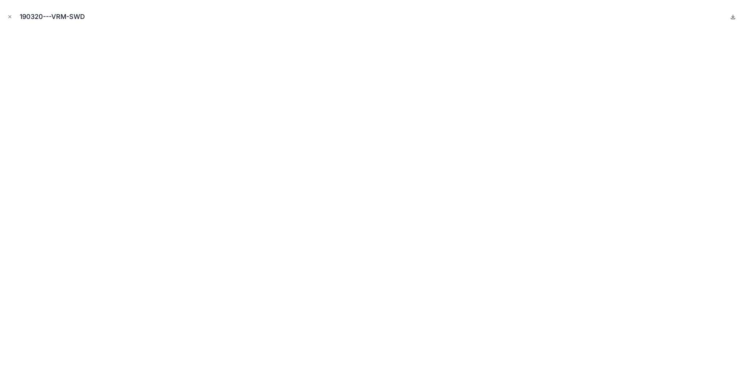
click at [734, 18] on icon at bounding box center [733, 17] width 6 height 6
click at [11, 17] on icon "Close modal" at bounding box center [9, 16] width 5 height 5
